Goal: Task Accomplishment & Management: Use online tool/utility

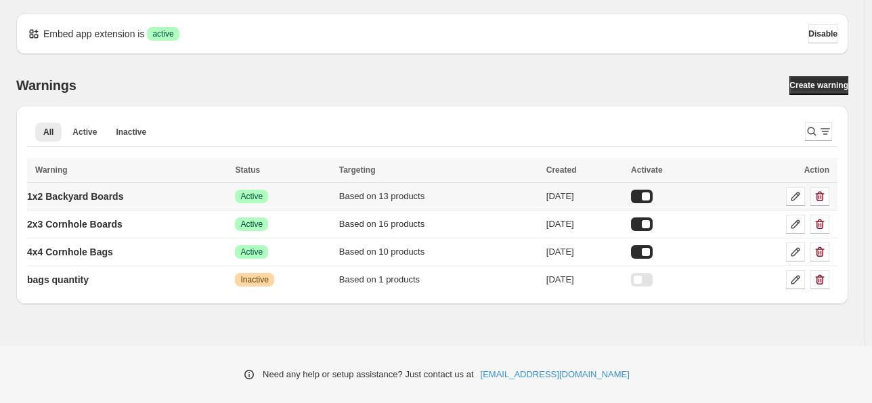
click at [325, 196] on div "Success Active" at bounding box center [282, 197] width 95 height 14
click at [786, 192] on link at bounding box center [795, 196] width 19 height 19
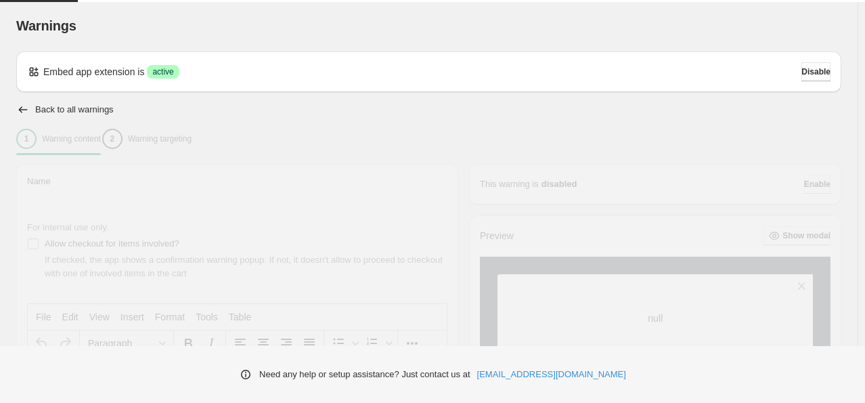
type input "**********"
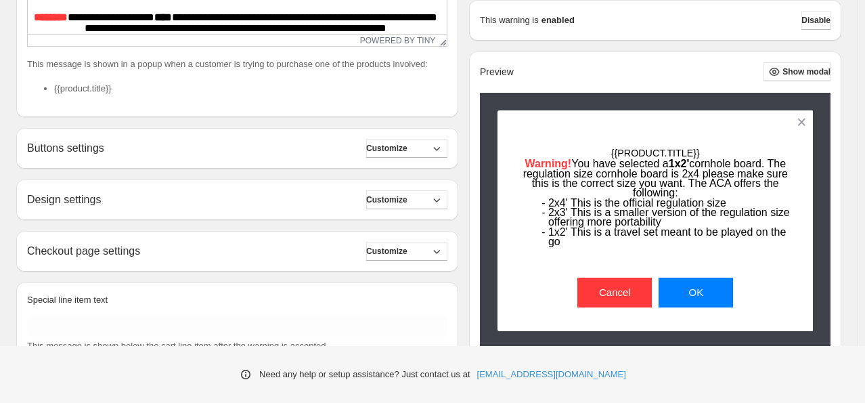
scroll to position [406, 0]
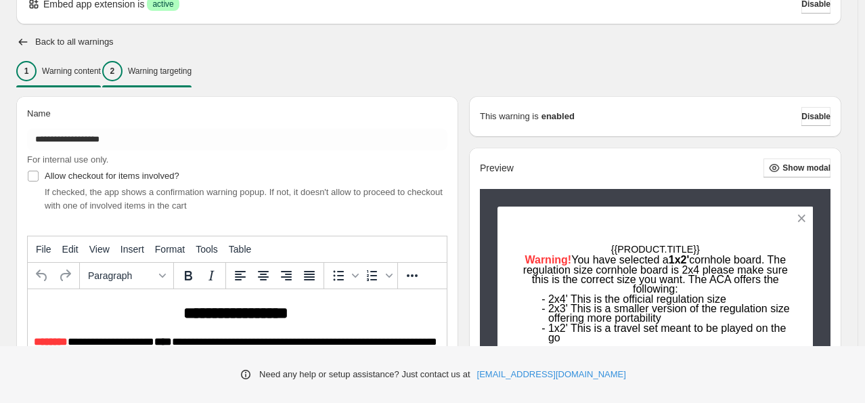
click at [123, 73] on div "2" at bounding box center [112, 71] width 20 height 20
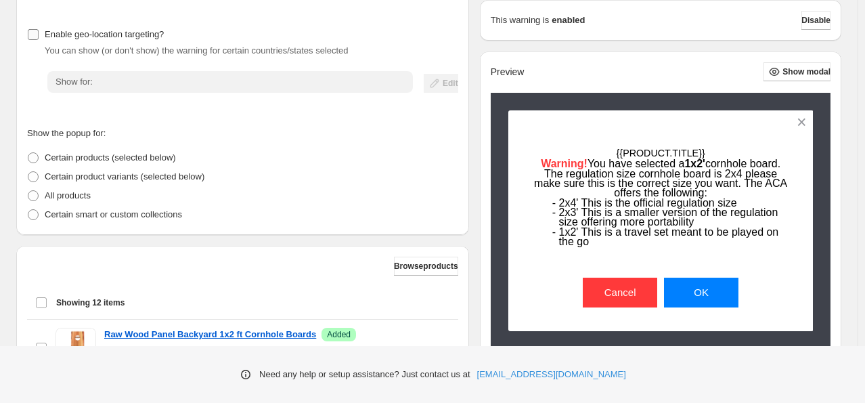
scroll to position [214, 0]
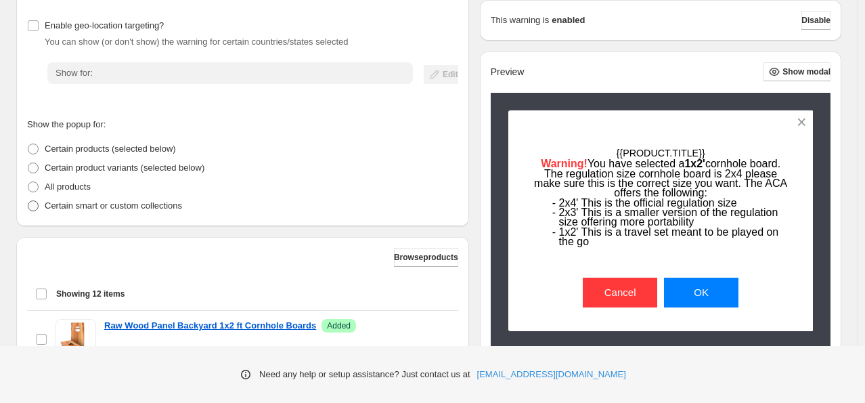
click at [143, 200] on p "Certain smart or custom collections" at bounding box center [113, 206] width 137 height 14
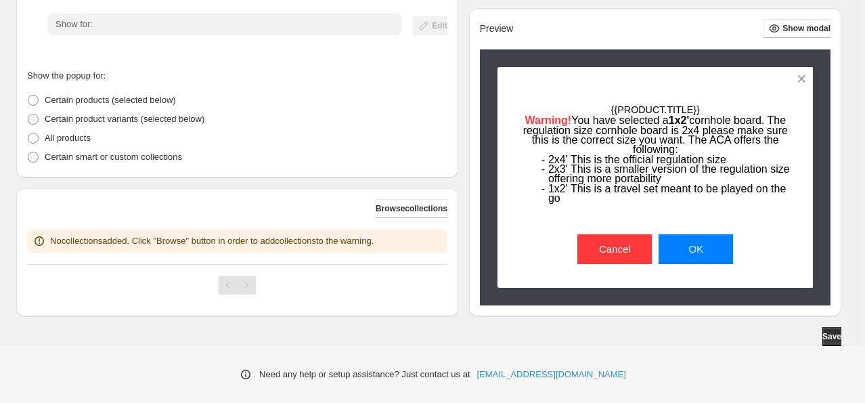
scroll to position [263, 0]
click at [376, 207] on span "Browse collections" at bounding box center [412, 208] width 72 height 11
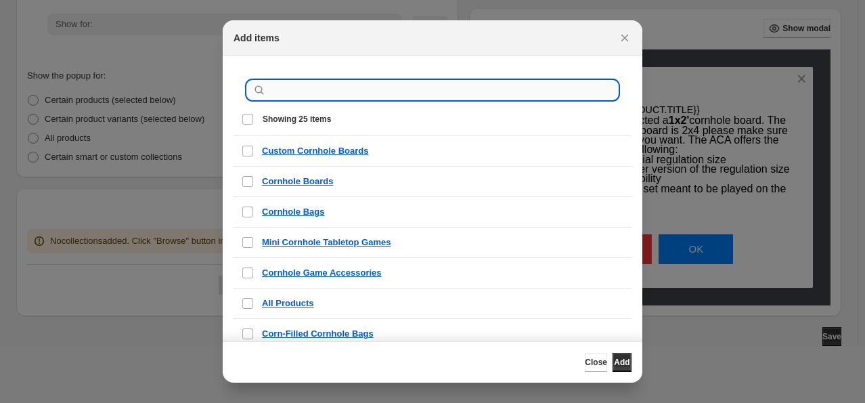
click at [353, 97] on input ":r1h:" at bounding box center [443, 90] width 349 height 19
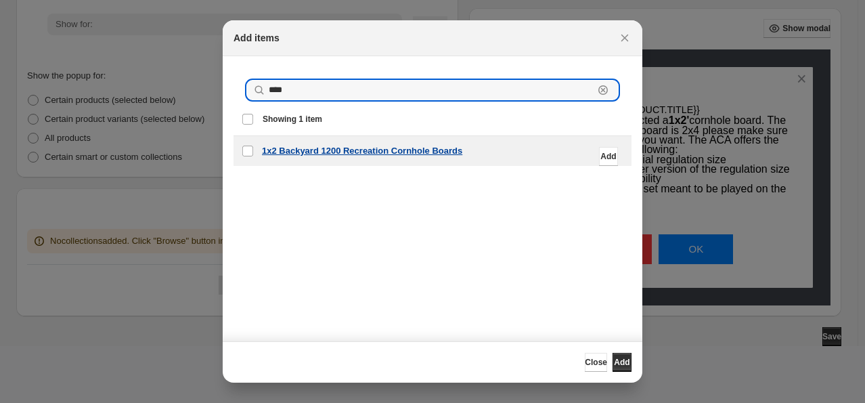
type input "****"
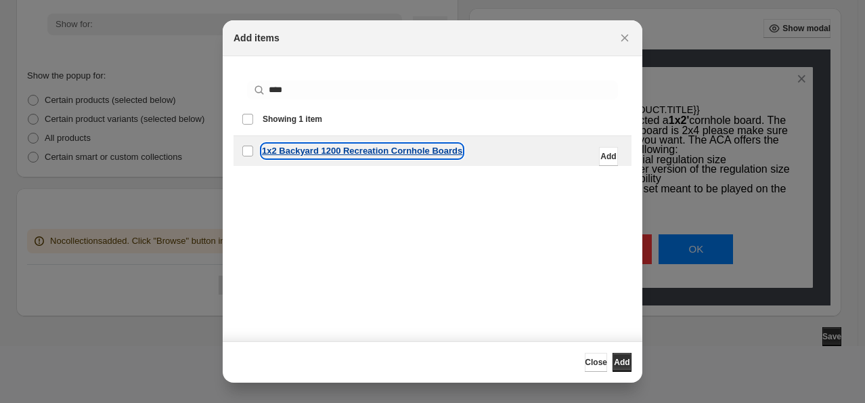
click at [361, 146] on p "1x2 Backyard 1200 Recreation Cornhole Boards" at bounding box center [362, 151] width 200 height 14
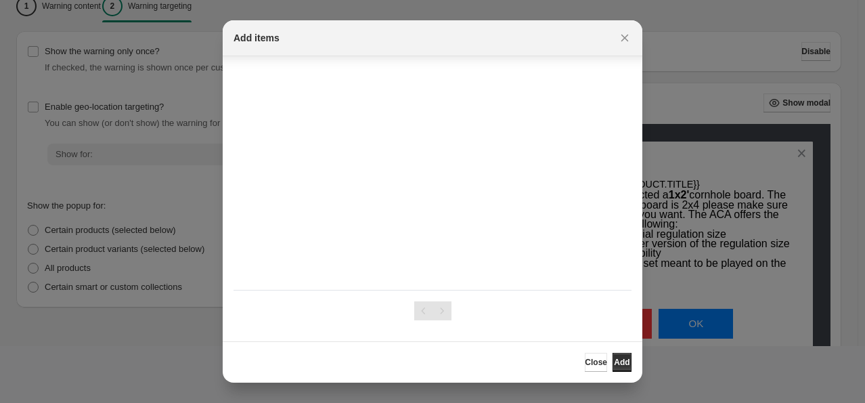
scroll to position [135, 0]
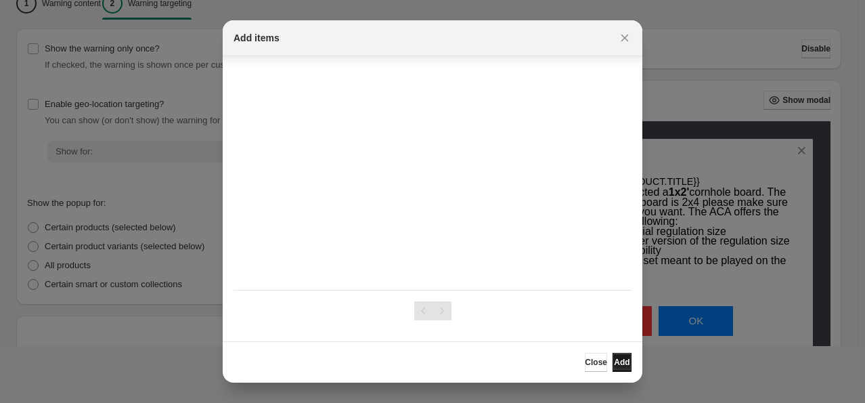
click at [613, 365] on button "Add" at bounding box center [622, 362] width 19 height 19
click at [620, 37] on icon "Close" at bounding box center [625, 38] width 14 height 14
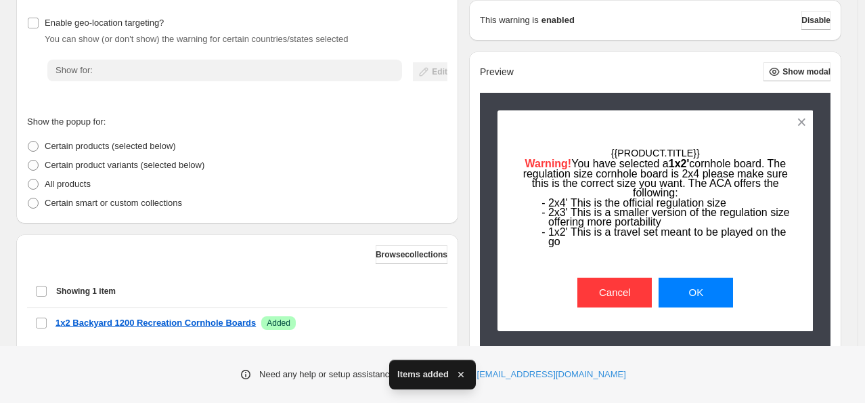
scroll to position [98, 0]
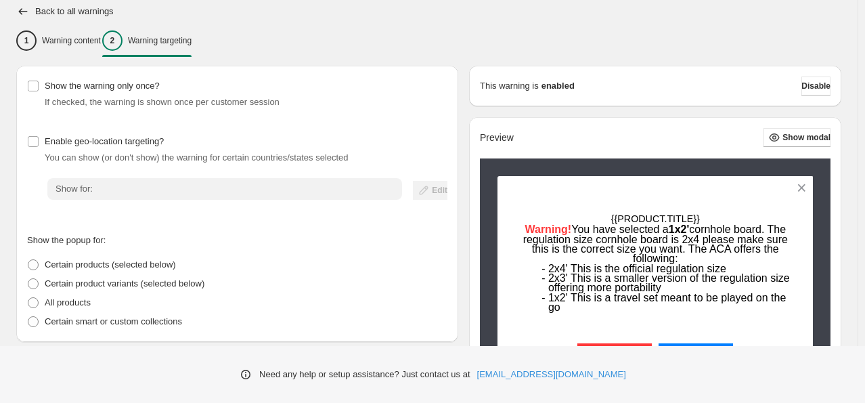
click at [34, 7] on div "Back to all warnings" at bounding box center [428, 12] width 825 height 14
click at [27, 7] on icon "button" at bounding box center [23, 12] width 14 height 14
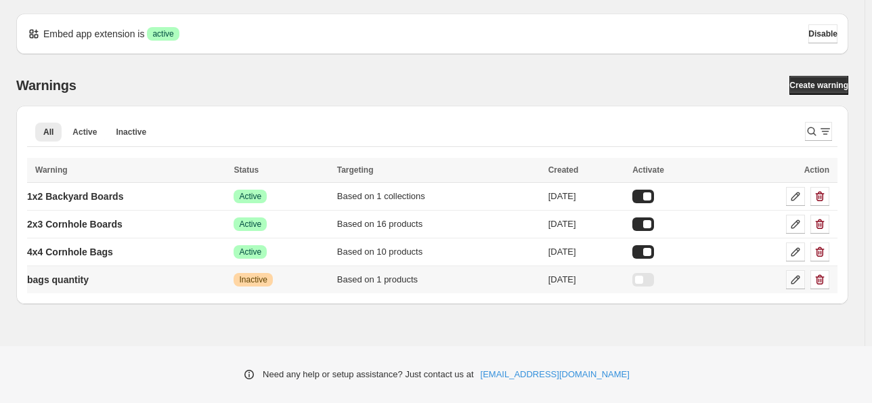
click at [787, 276] on link at bounding box center [795, 279] width 19 height 19
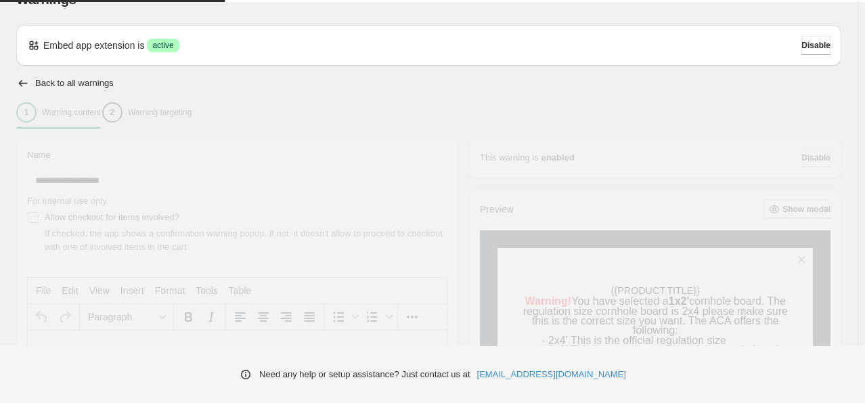
scroll to position [135, 0]
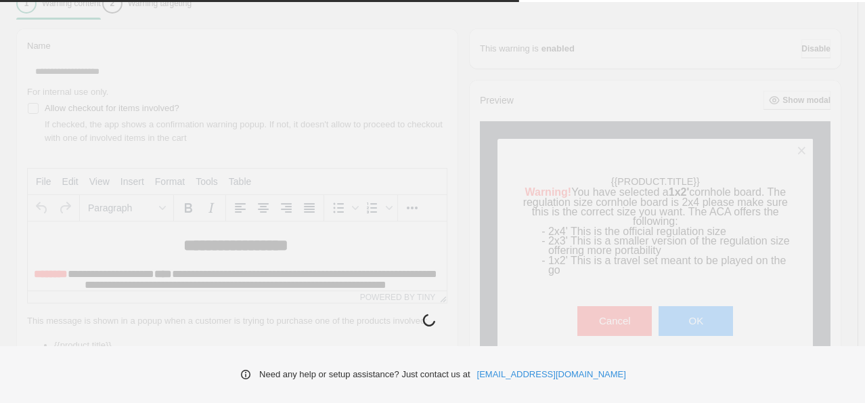
type input "**********"
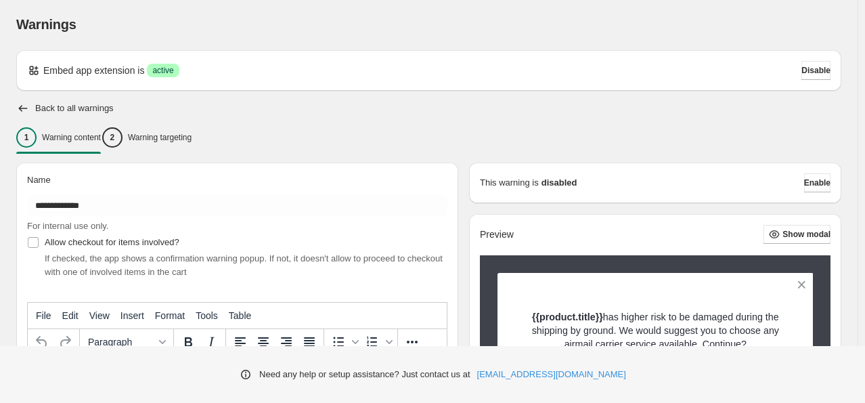
scroll to position [0, 0]
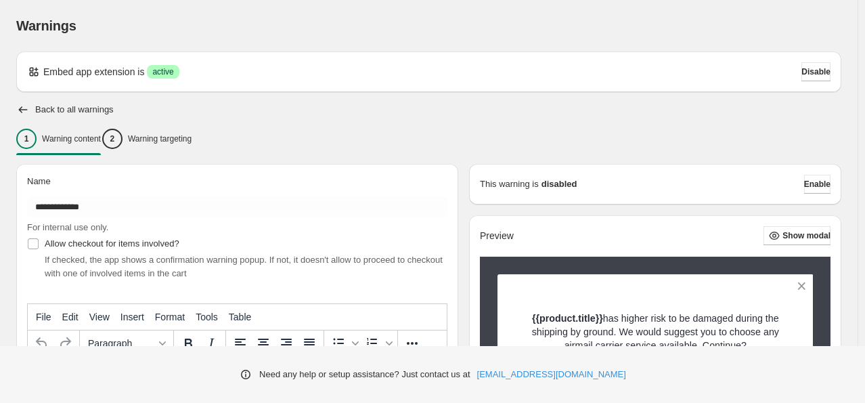
click at [25, 106] on icon "button" at bounding box center [23, 110] width 14 height 14
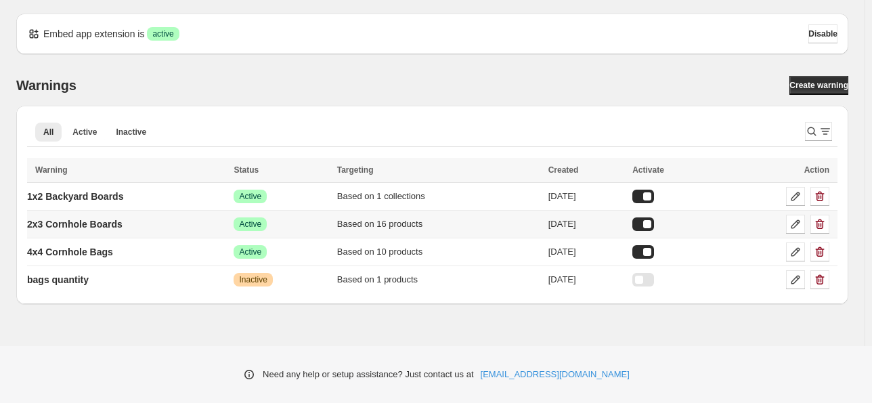
click at [785, 221] on div at bounding box center [774, 224] width 110 height 19
click at [788, 222] on link at bounding box center [795, 224] width 19 height 19
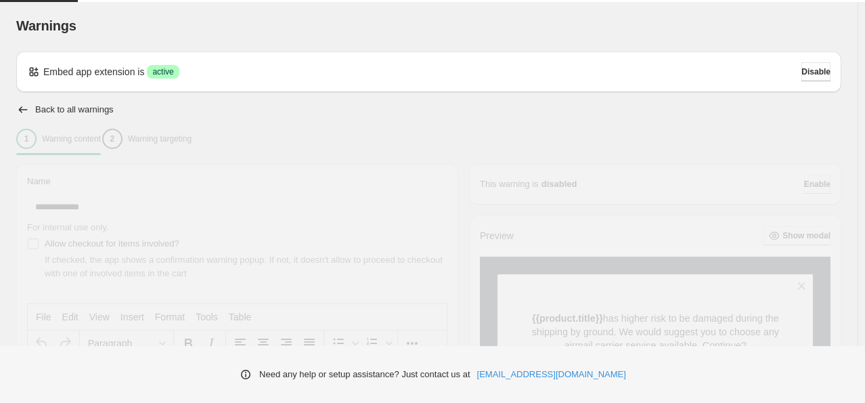
type input "**********"
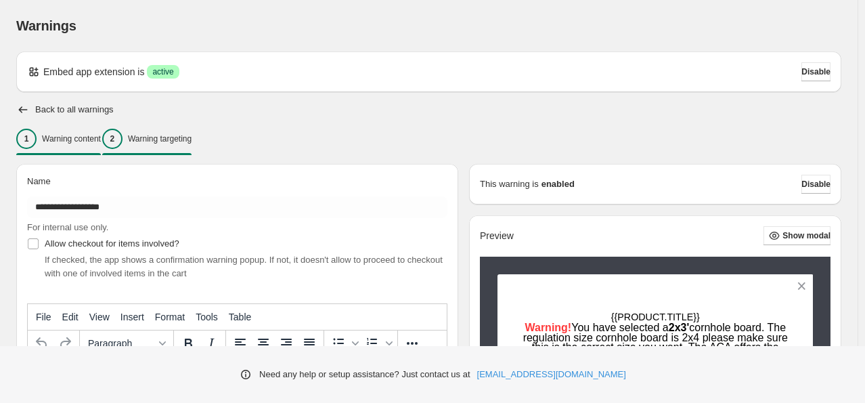
click at [151, 125] on button "2 Warning targeting" at bounding box center [146, 139] width 89 height 28
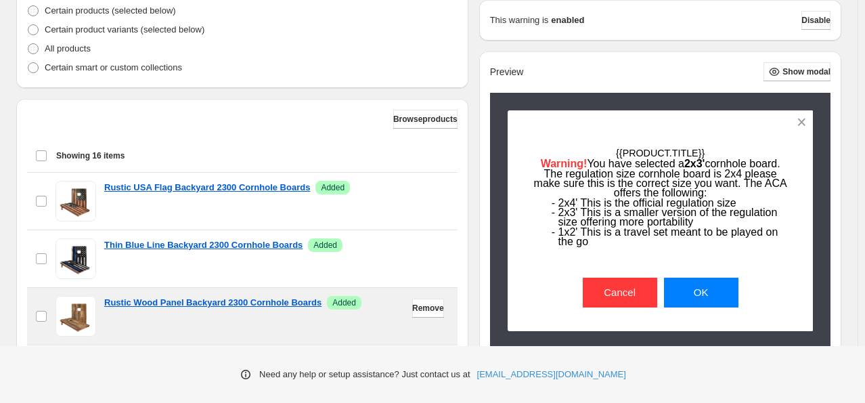
scroll to position [338, 0]
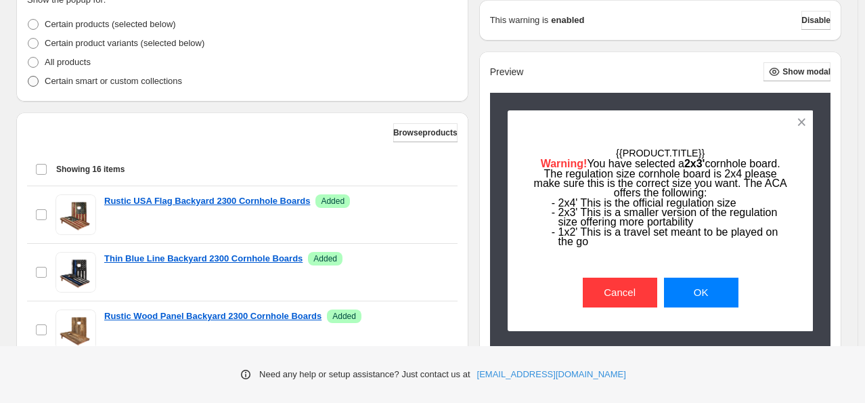
click at [110, 83] on p "Certain smart or custom collections" at bounding box center [113, 81] width 137 height 14
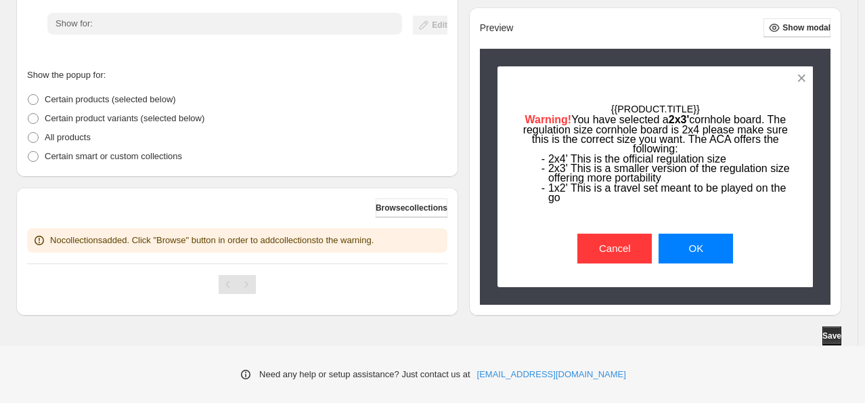
scroll to position [263, 0]
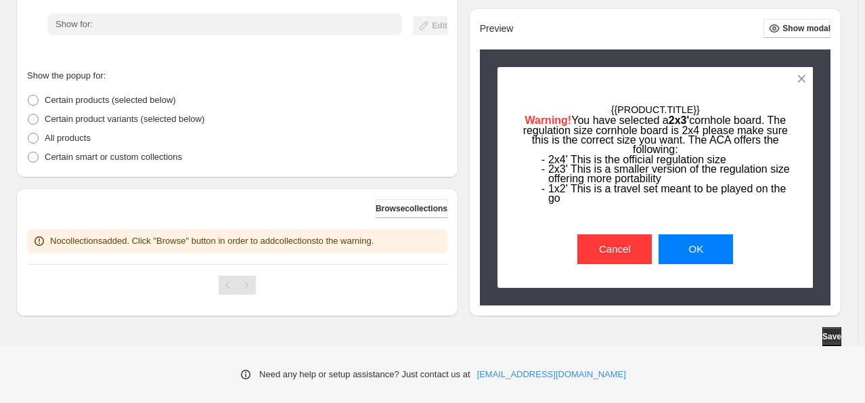
click at [393, 198] on div "Browse collections No collections added. Click "Browse" button in order to add …" at bounding box center [237, 252] width 442 height 128
click at [393, 202] on button "Browse collections" at bounding box center [412, 208] width 72 height 19
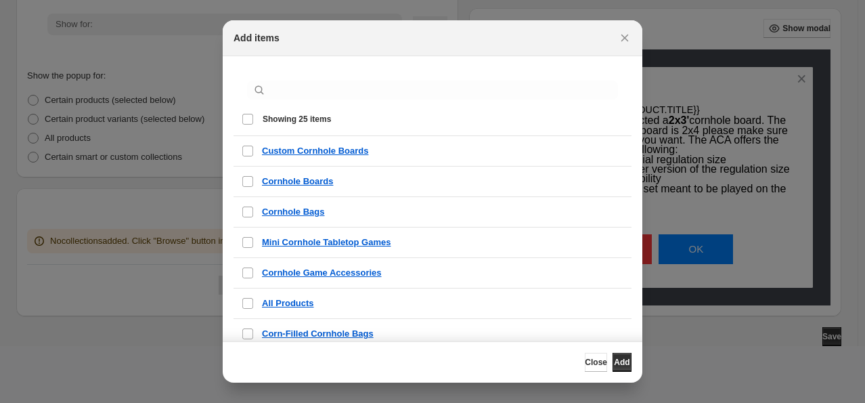
click at [315, 73] on div ":r7e:" at bounding box center [433, 90] width 398 height 47
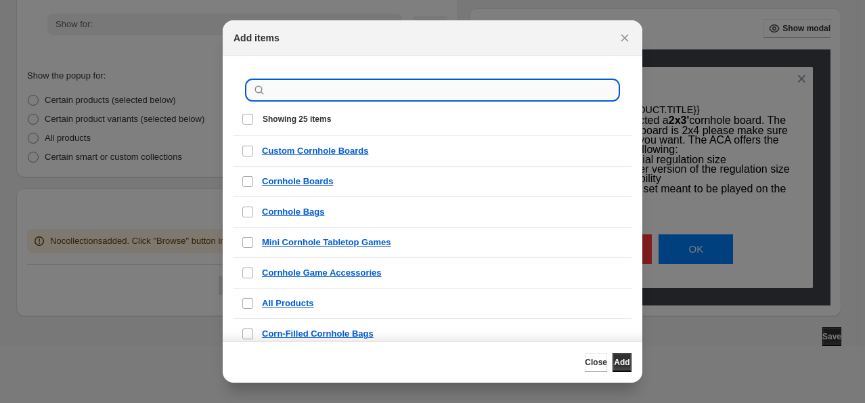
click at [313, 87] on input ":r7e:" at bounding box center [443, 90] width 349 height 19
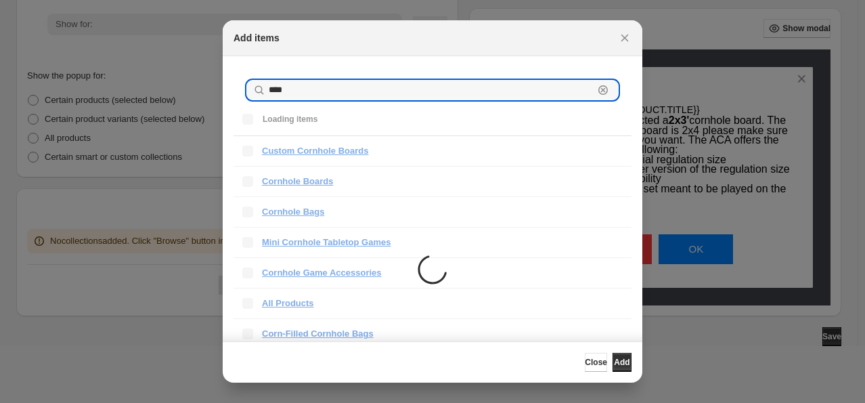
type input "****"
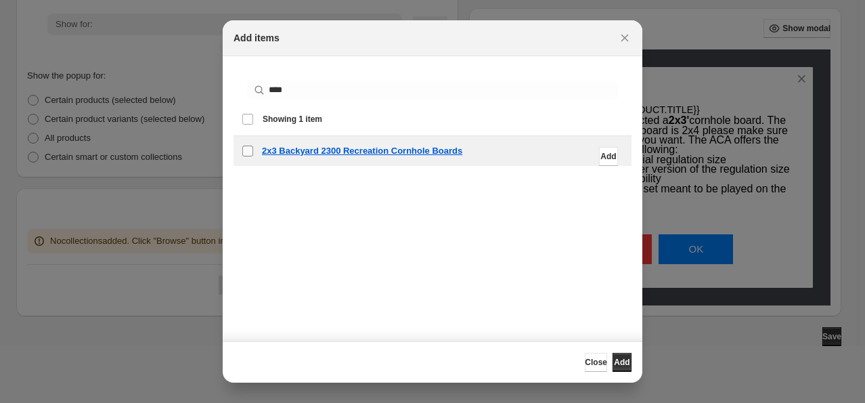
click at [254, 149] on label "checkbox" at bounding box center [248, 151] width 28 height 30
click at [615, 359] on span "Add" at bounding box center [622, 362] width 16 height 11
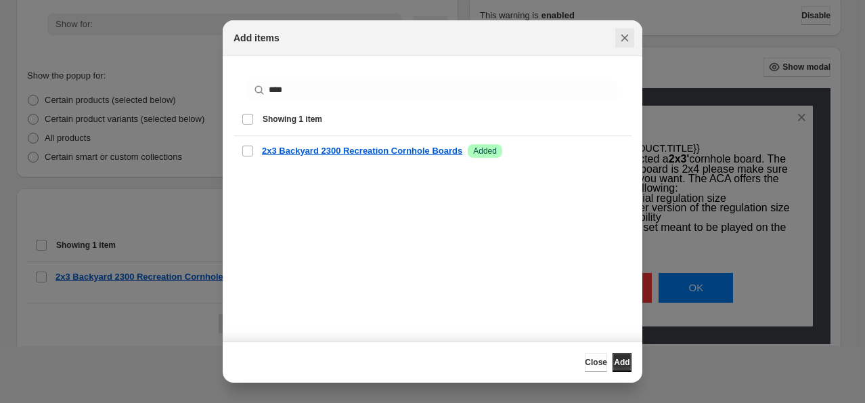
click at [621, 30] on button "Close" at bounding box center [624, 37] width 19 height 19
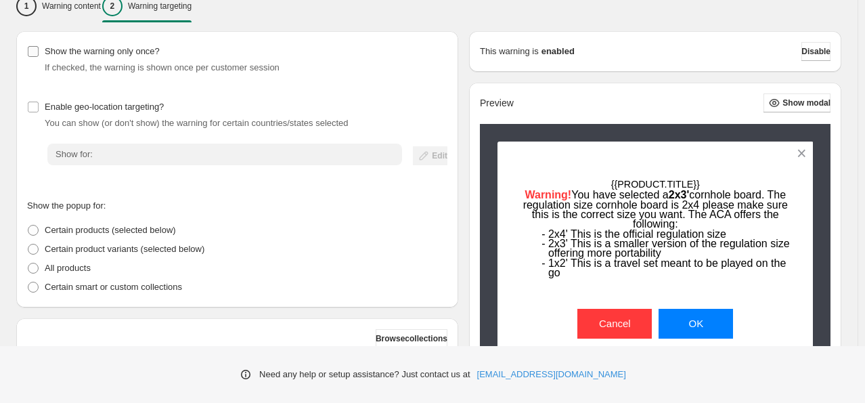
scroll to position [135, 0]
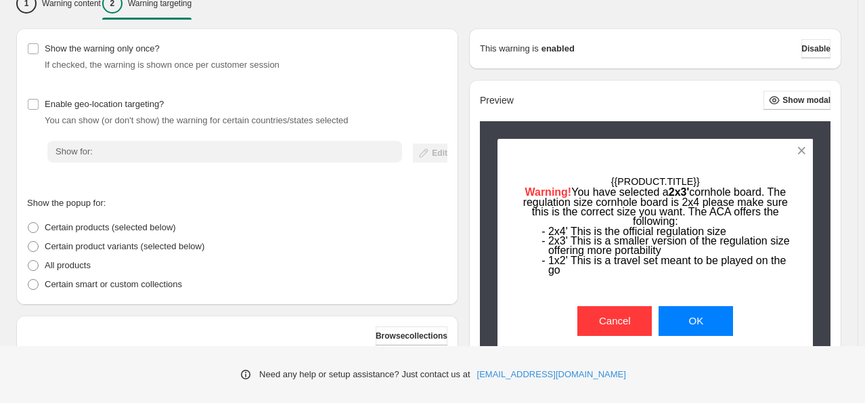
click at [82, 18] on div "Show the warning only once? If checked, the warning is shown once per customer …" at bounding box center [231, 250] width 453 height 464
click at [82, 14] on button "1 Warning content" at bounding box center [58, 3] width 85 height 28
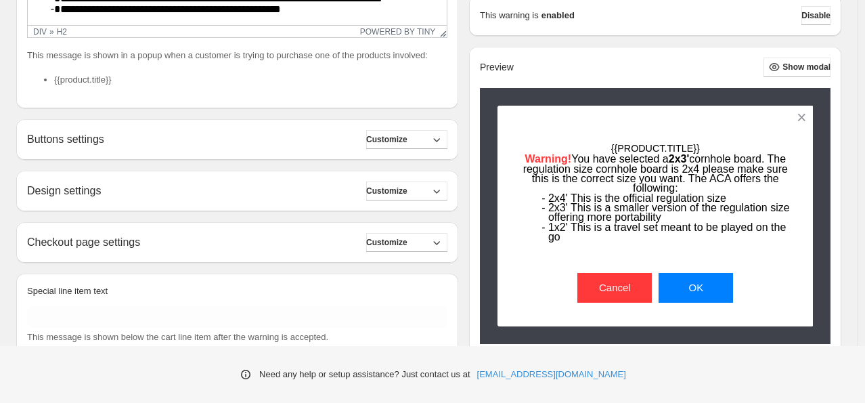
scroll to position [406, 0]
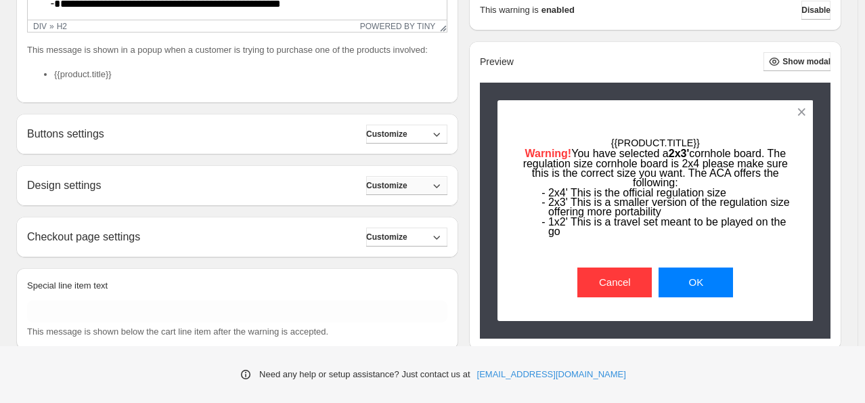
click at [394, 183] on span "Customize" at bounding box center [386, 185] width 41 height 11
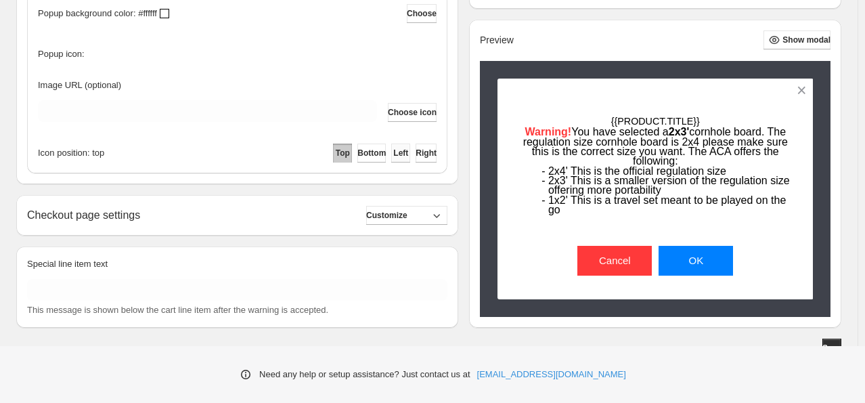
scroll to position [631, 0]
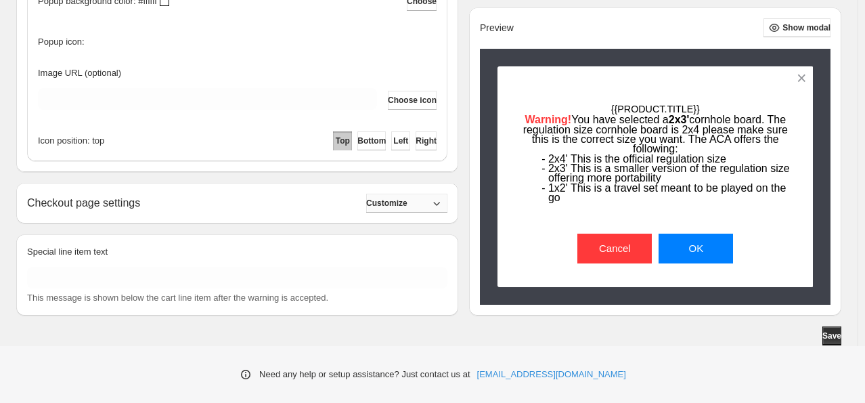
click at [385, 202] on span "Customize" at bounding box center [386, 203] width 41 height 11
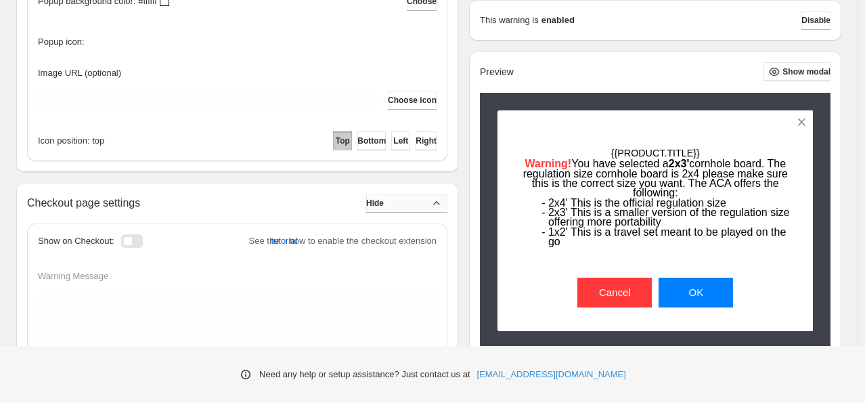
click at [384, 201] on span "Hide" at bounding box center [375, 203] width 18 height 11
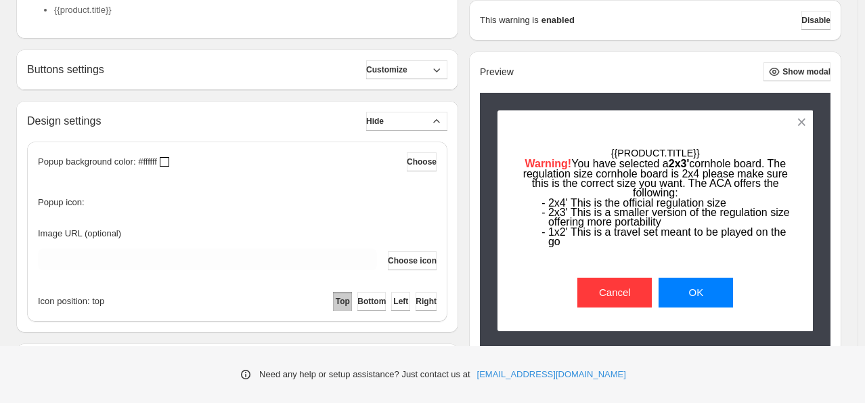
scroll to position [428, 0]
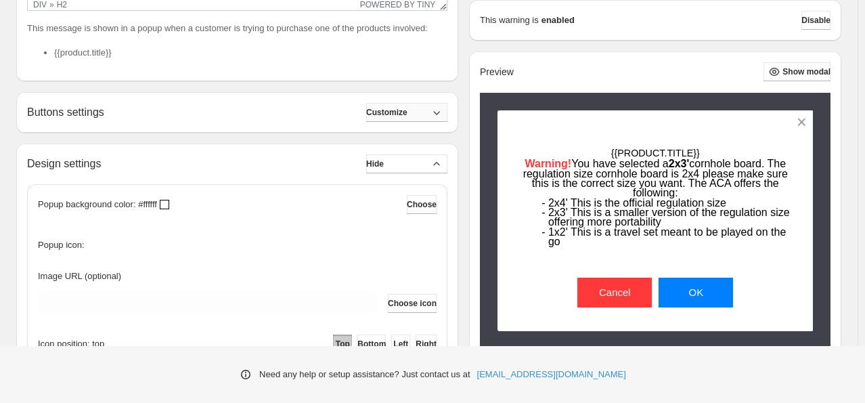
click at [400, 111] on span "Customize" at bounding box center [386, 112] width 41 height 11
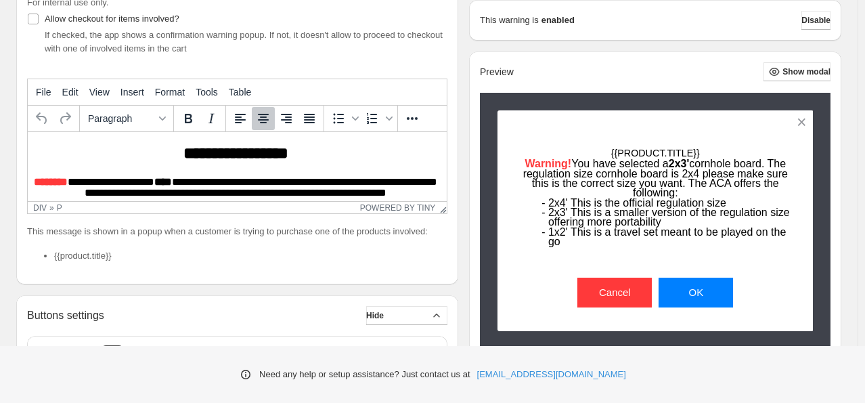
scroll to position [0, 0]
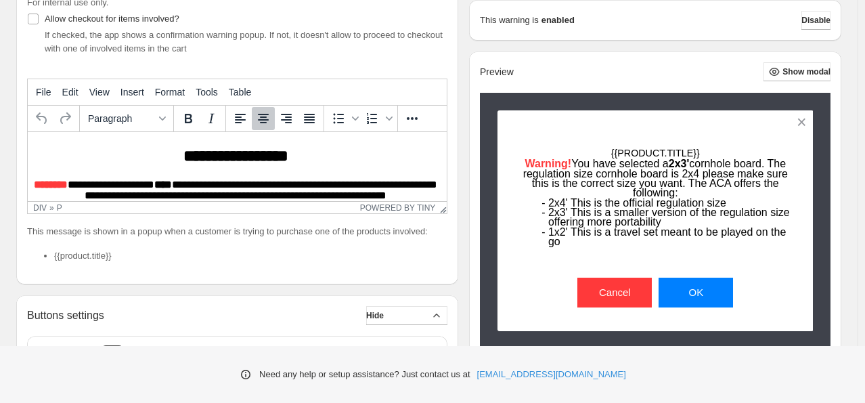
click at [274, 171] on div "**********" at bounding box center [237, 201] width 408 height 110
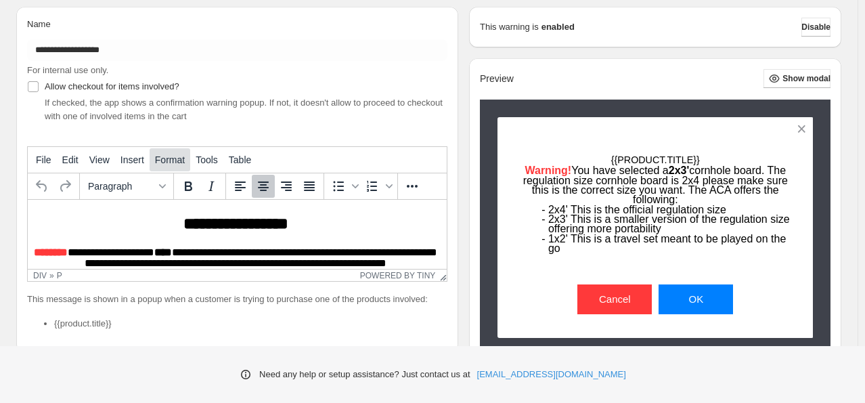
scroll to position [157, 0]
click at [811, 76] on span "Show modal" at bounding box center [806, 78] width 48 height 11
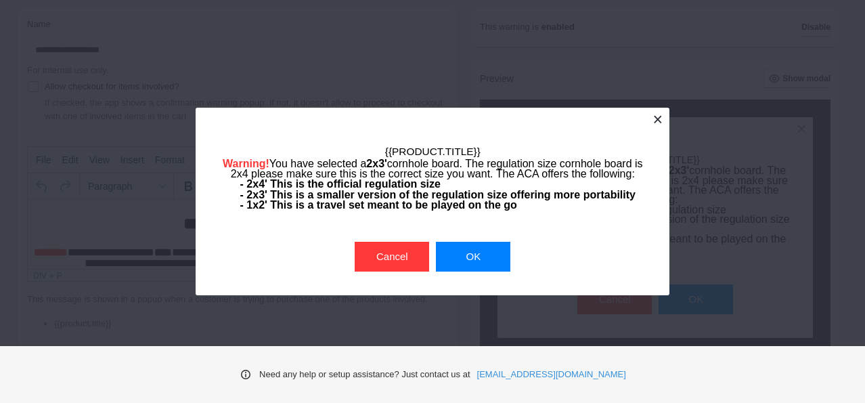
click at [654, 123] on button at bounding box center [658, 120] width 24 height 24
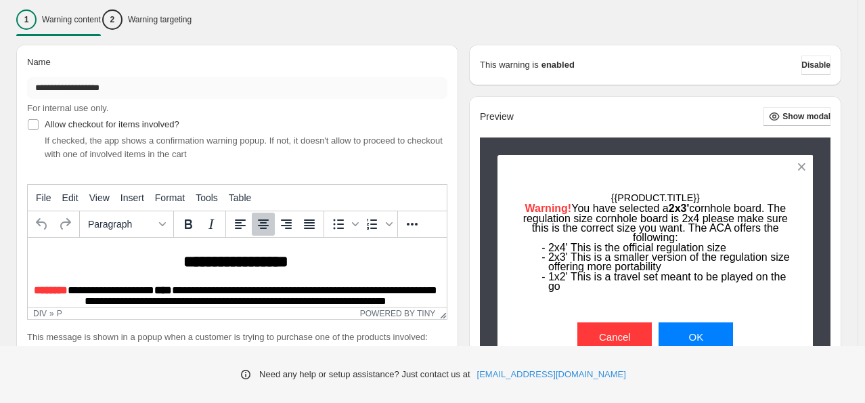
scroll to position [22, 0]
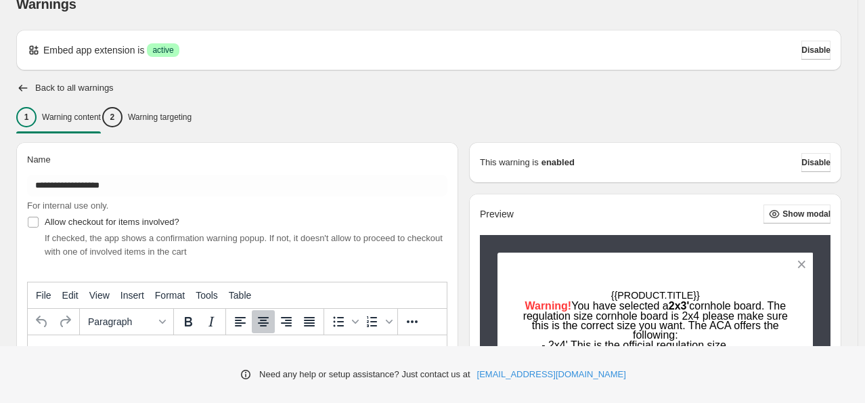
click at [25, 83] on icon "button" at bounding box center [23, 88] width 14 height 14
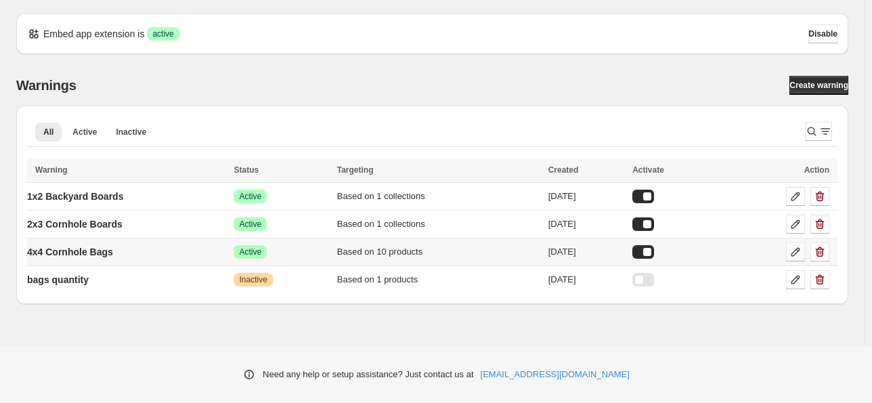
click at [786, 253] on link at bounding box center [795, 251] width 19 height 19
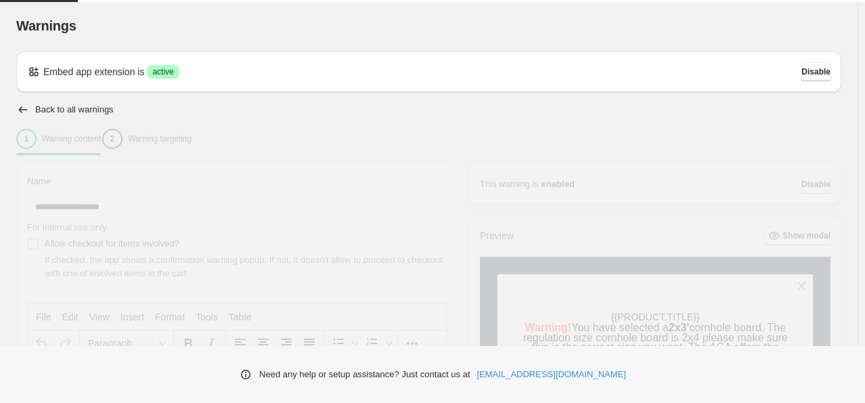
type input "**********"
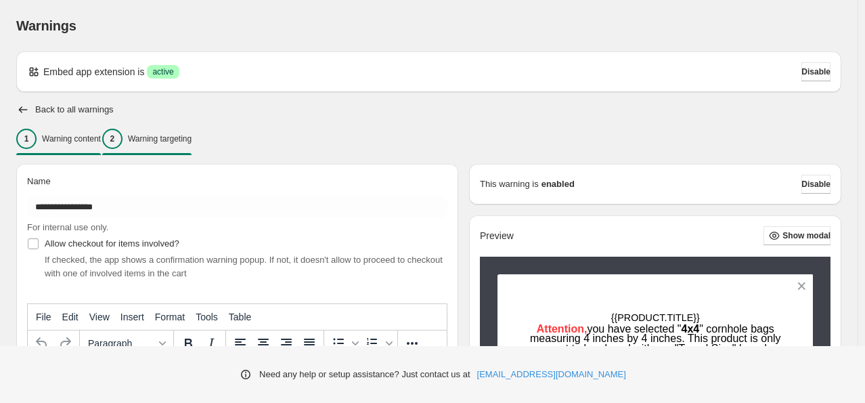
click at [182, 138] on p "Warning targeting" at bounding box center [160, 138] width 64 height 11
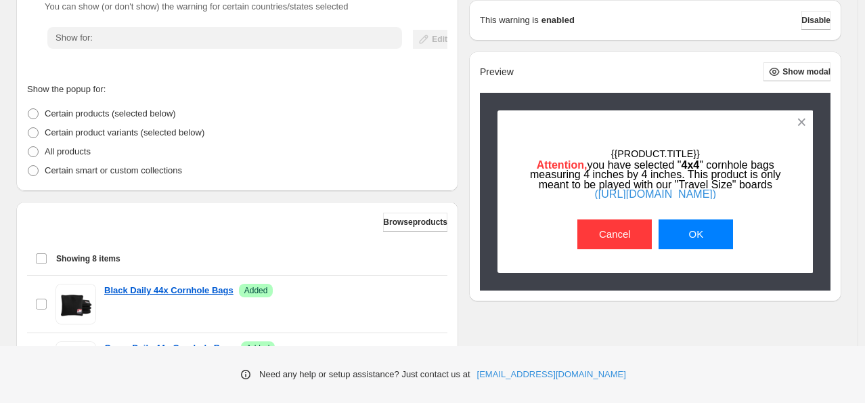
scroll to position [338, 0]
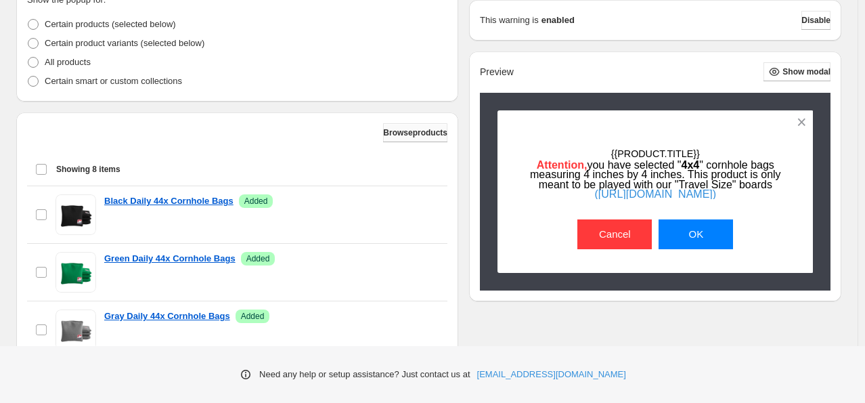
click at [417, 141] on button "Browse products" at bounding box center [415, 132] width 64 height 19
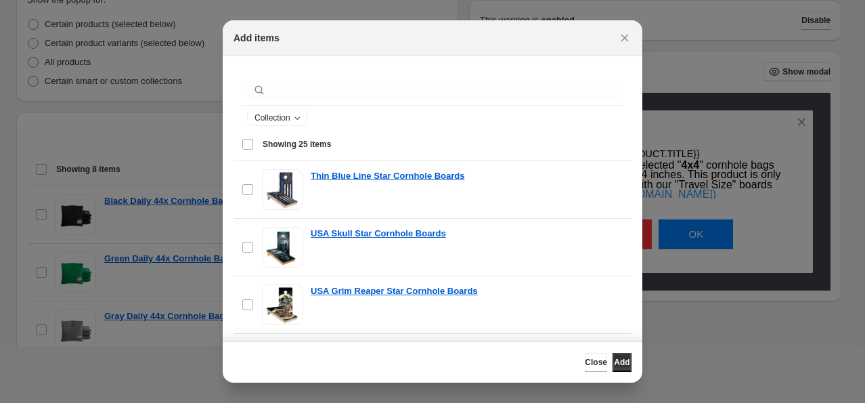
click at [159, 83] on div at bounding box center [432, 201] width 865 height 403
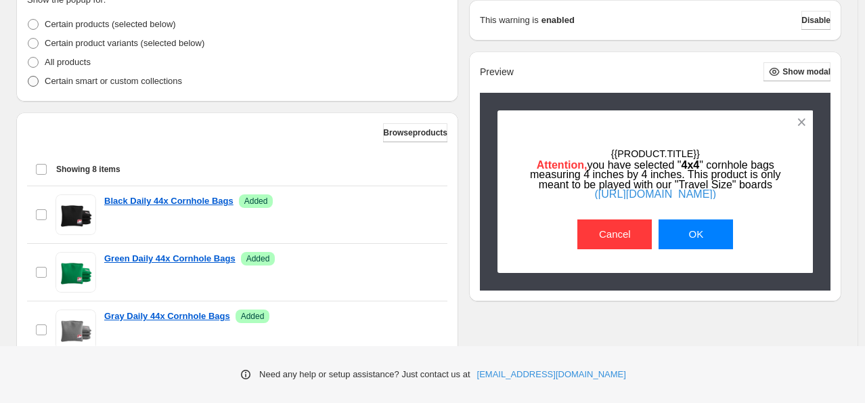
click at [138, 81] on p "Certain smart or custom collections" at bounding box center [113, 81] width 137 height 14
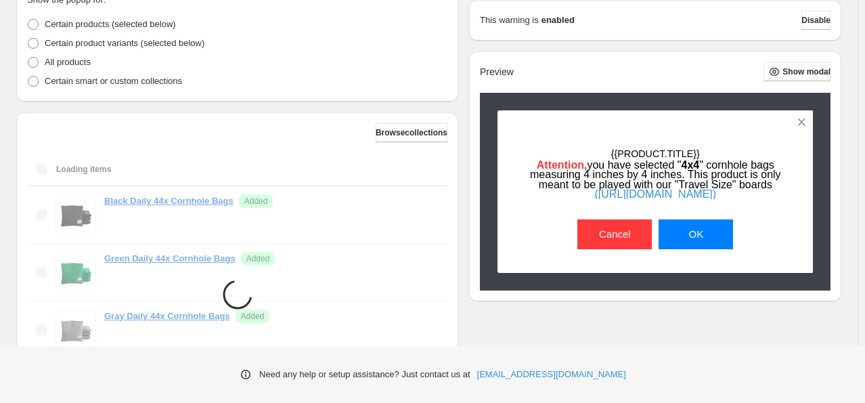
scroll to position [263, 0]
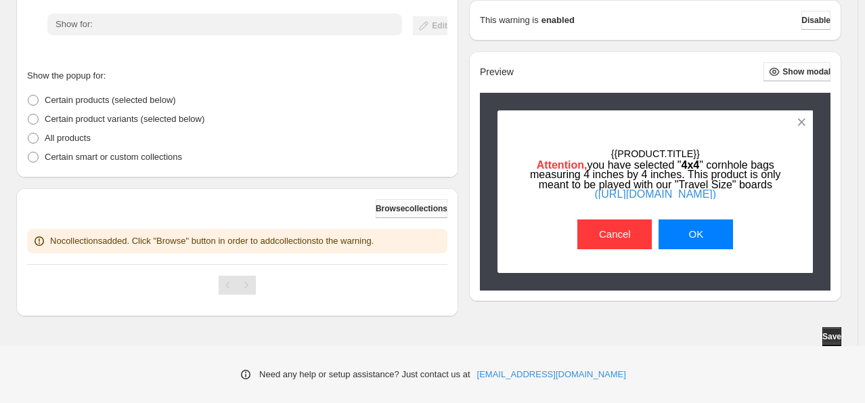
click at [415, 204] on span "Browse collections" at bounding box center [412, 208] width 72 height 11
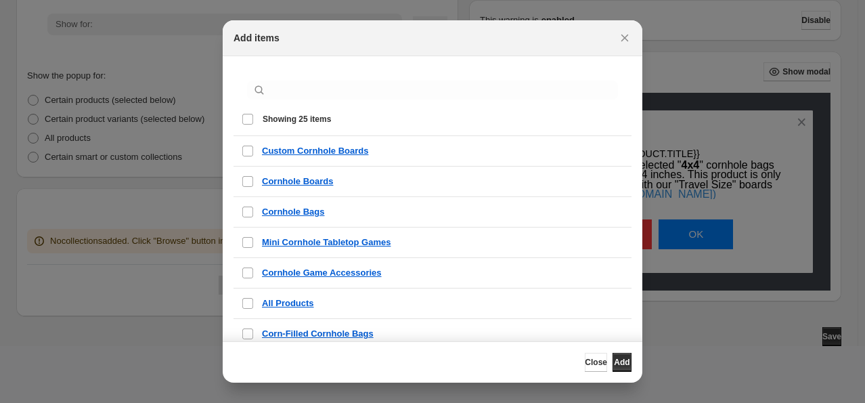
click at [316, 101] on div ":rd8:" at bounding box center [433, 90] width 382 height 30
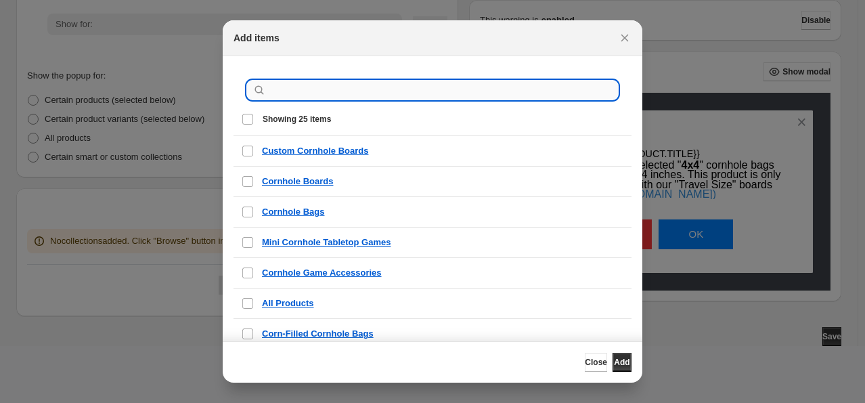
click at [317, 97] on input ":rd8:" at bounding box center [443, 90] width 349 height 19
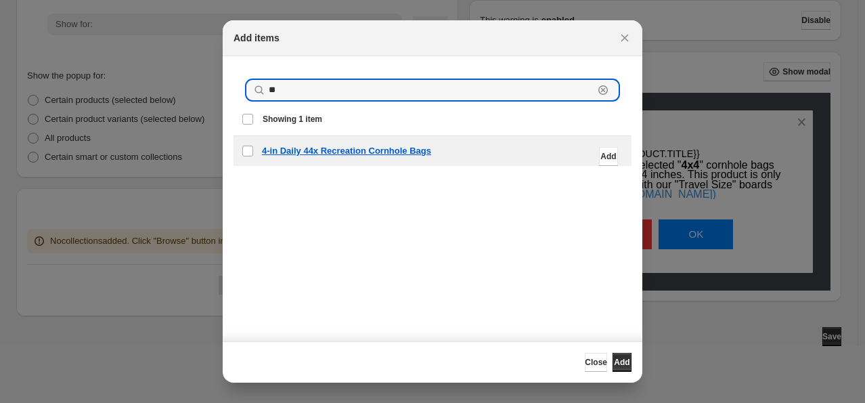
type input "**"
click at [337, 141] on div "checkbox 4-in Daily 44x Recreation Cornhole Bags Add" at bounding box center [433, 151] width 398 height 30
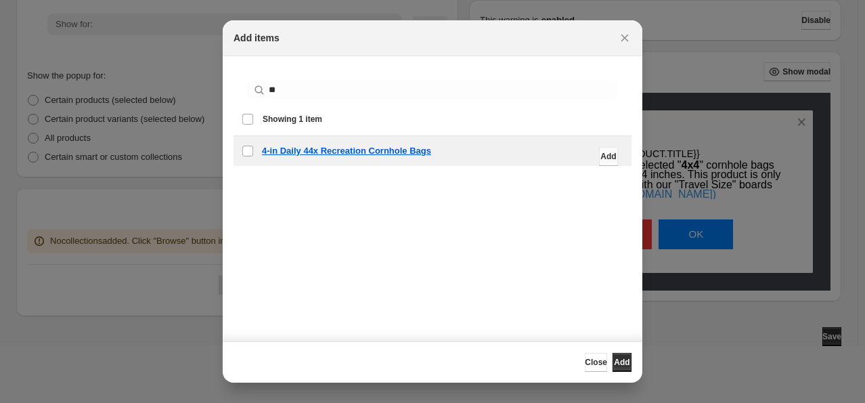
click at [599, 152] on button "Add" at bounding box center [608, 156] width 19 height 19
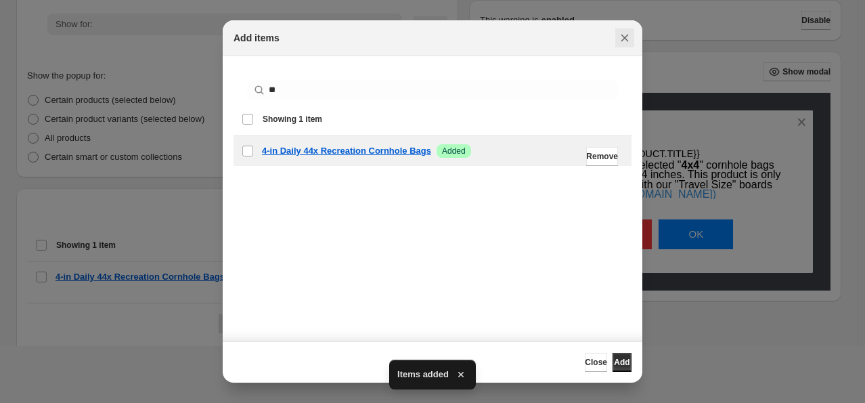
click at [629, 40] on icon "Close" at bounding box center [625, 38] width 14 height 14
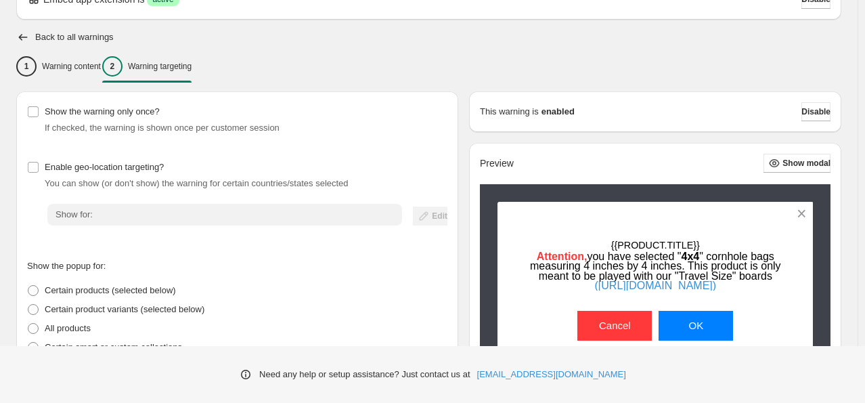
scroll to position [30, 0]
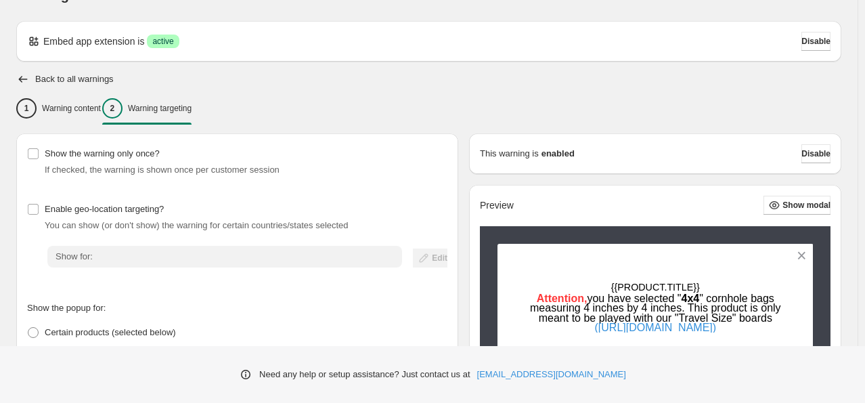
drag, startPoint x: 68, startPoint y: 97, endPoint x: 150, endPoint y: 88, distance: 82.4
click at [150, 88] on div "Back to all warnings 1 Warning content 2 Warning targeting Show the warning onl…" at bounding box center [428, 344] width 825 height 544
click at [77, 107] on p "Warning content" at bounding box center [71, 108] width 59 height 11
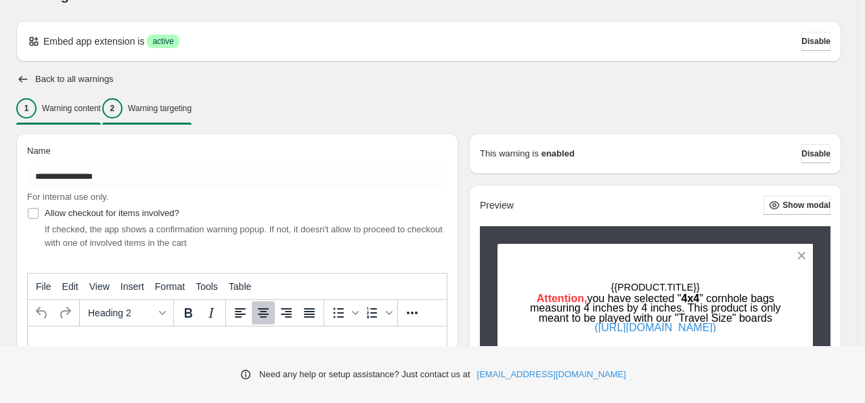
click at [123, 113] on div "2" at bounding box center [112, 108] width 20 height 20
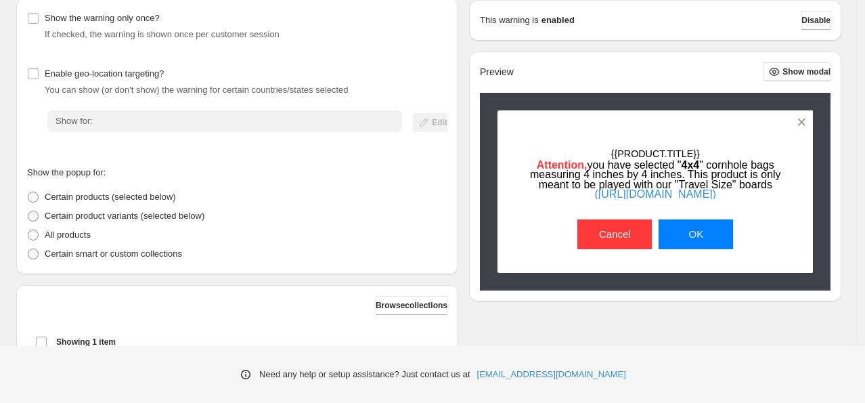
scroll to position [234, 0]
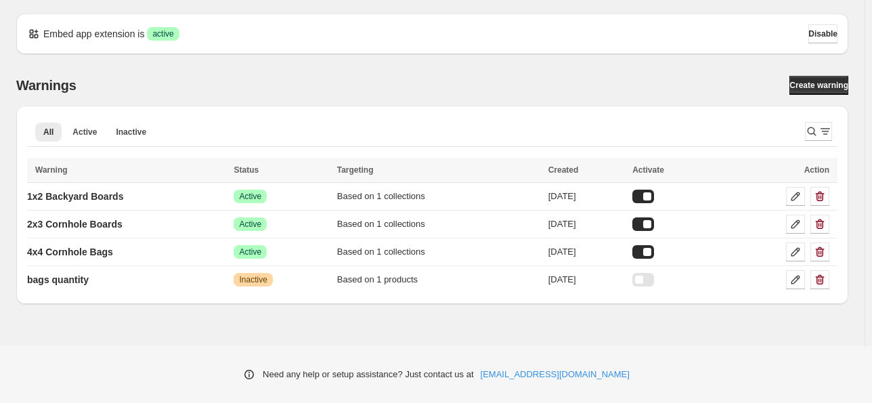
click at [565, 52] on div "Embed app extension is Success active Disable" at bounding box center [432, 34] width 832 height 41
click at [788, 195] on link at bounding box center [795, 196] width 19 height 19
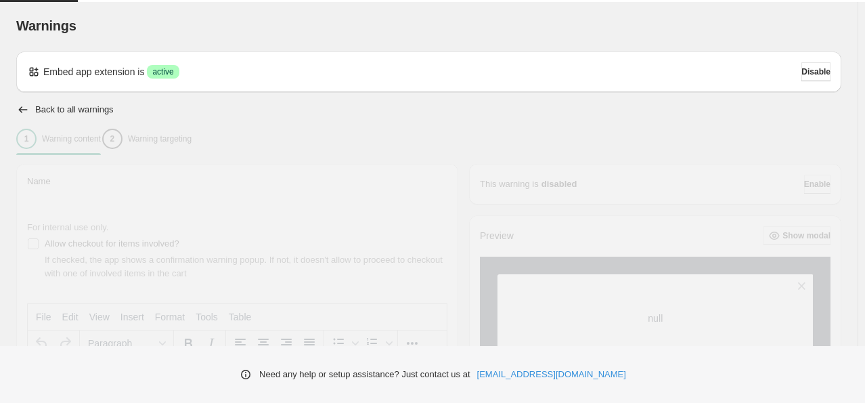
type input "**********"
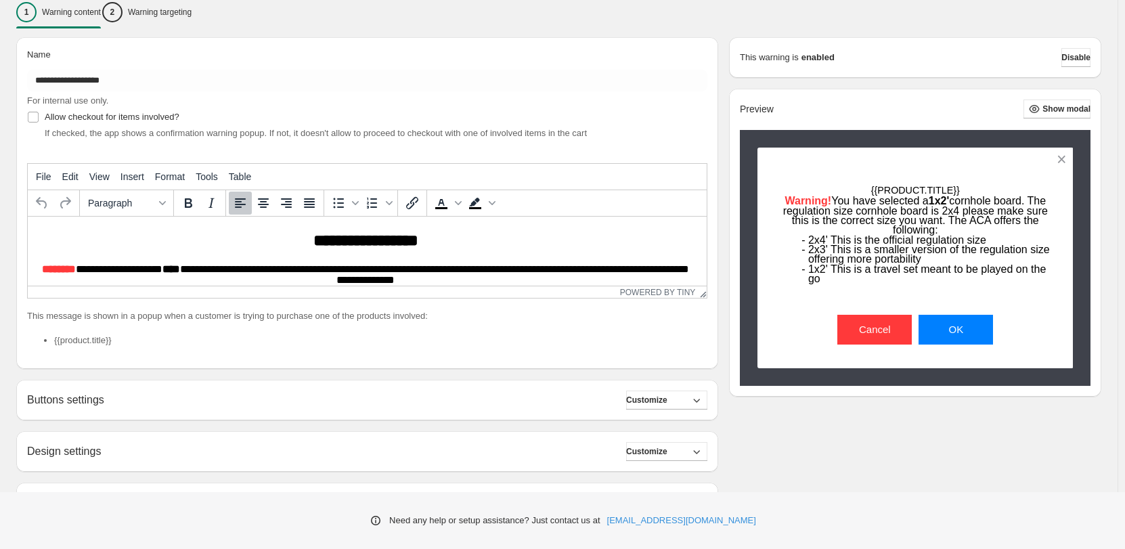
scroll to position [135, 0]
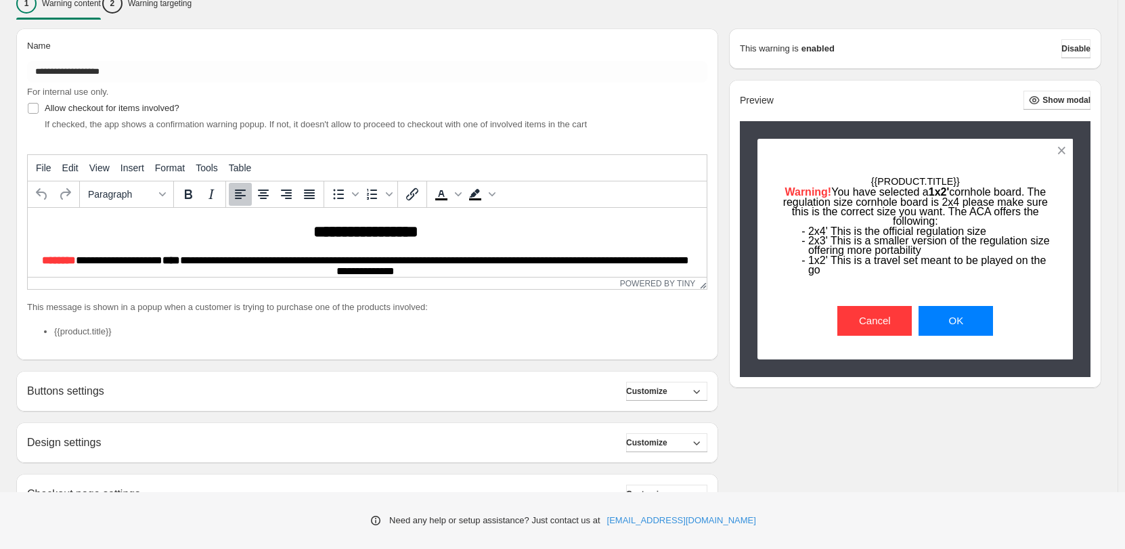
click at [167, 18] on div "**********" at bounding box center [361, 312] width 713 height 589
click at [172, 8] on p "Warning targeting" at bounding box center [160, 3] width 64 height 11
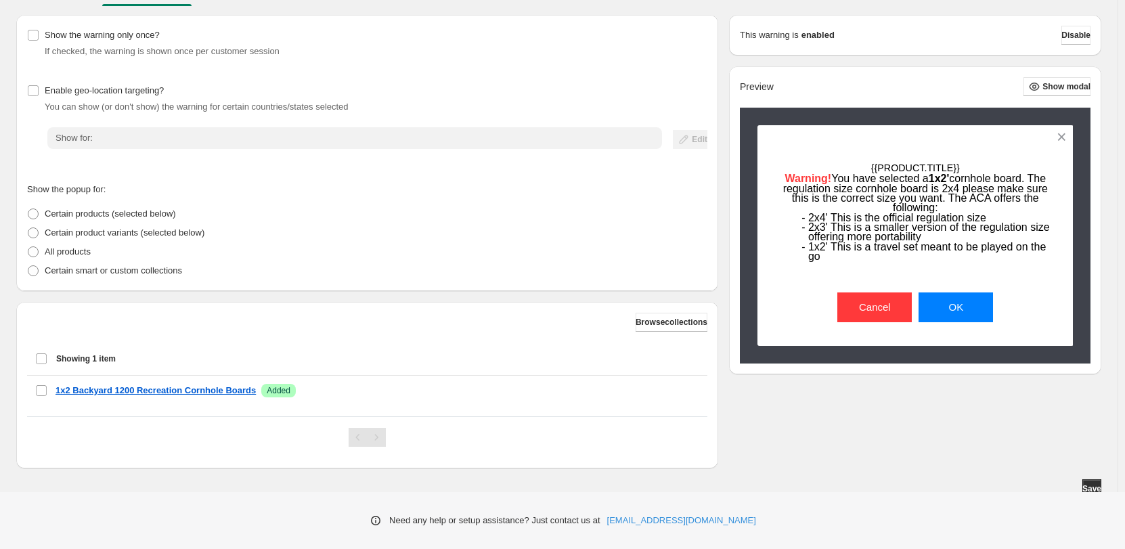
scroll to position [156, 0]
